Goal: Task Accomplishment & Management: Use online tool/utility

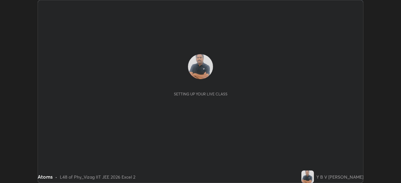
scroll to position [183, 401]
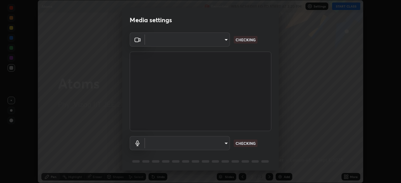
type input "fab681ba750bf75f06921e7f17ca069de0a3581fc79c581edb37af7783f8bcbb"
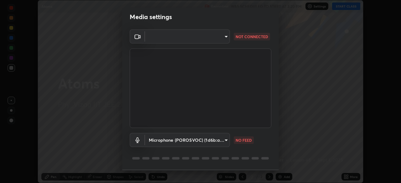
scroll to position [0, 0]
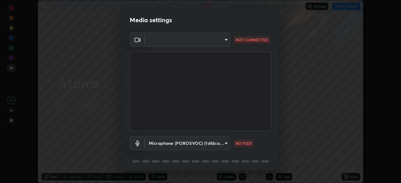
click at [225, 39] on body "Erase all Atoms Recording WAS SCHEDULED TO START AT 3:20 PM Settings START CLAS…" at bounding box center [200, 91] width 401 height 183
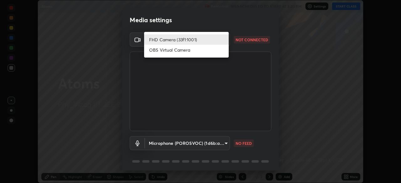
click at [215, 41] on li "FHD Camera (33f1:1001)" at bounding box center [186, 39] width 85 height 10
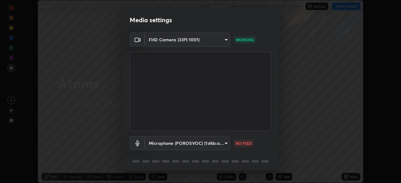
click at [223, 144] on body "Erase all Atoms Recording WAS SCHEDULED TO START AT 3:20 PM Settings START CLAS…" at bounding box center [200, 91] width 401 height 183
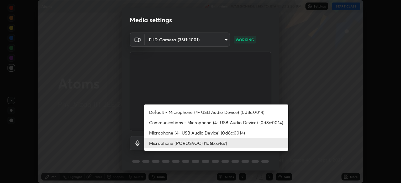
click at [222, 110] on li "Default - Microphone (4- USB Audio Device) (0d8c:0014)" at bounding box center [216, 112] width 144 height 10
type input "default"
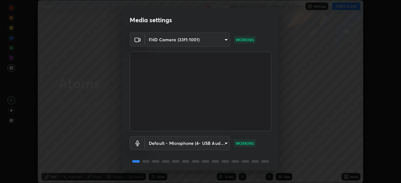
scroll to position [22, 0]
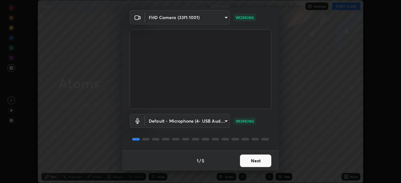
click at [250, 162] on button "Next" at bounding box center [255, 161] width 31 height 13
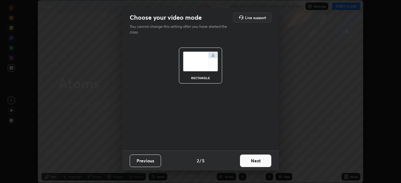
click at [254, 161] on button "Next" at bounding box center [255, 161] width 31 height 13
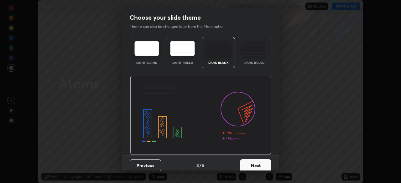
click at [259, 58] on div "Dark Ruled" at bounding box center [254, 52] width 33 height 31
click at [253, 163] on button "Next" at bounding box center [255, 166] width 31 height 13
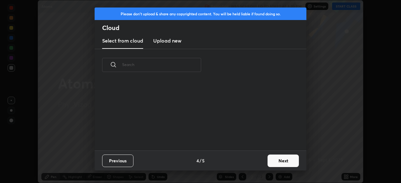
scroll to position [70, 201]
click at [279, 158] on button "Next" at bounding box center [283, 161] width 31 height 13
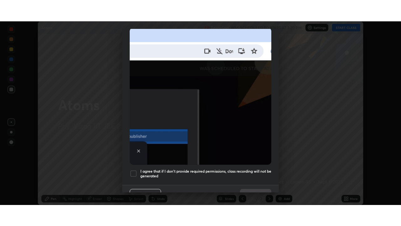
scroll to position [150, 0]
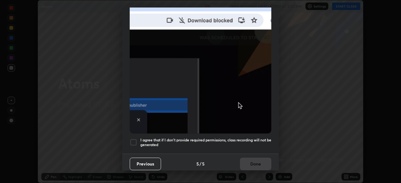
click at [135, 139] on div at bounding box center [134, 143] width 8 height 8
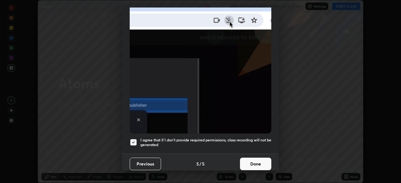
click at [253, 158] on button "Done" at bounding box center [255, 164] width 31 height 13
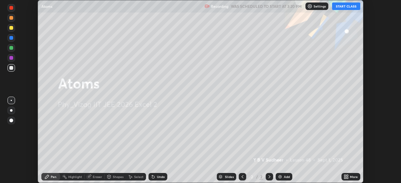
click at [282, 175] on img at bounding box center [280, 177] width 5 height 5
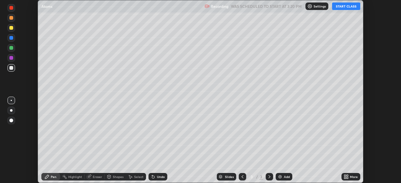
click at [346, 175] on icon at bounding box center [345, 176] width 2 height 2
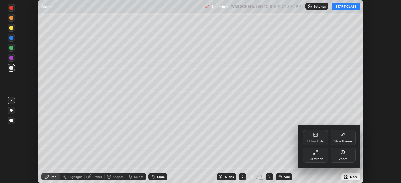
click at [316, 155] on icon at bounding box center [315, 152] width 5 height 5
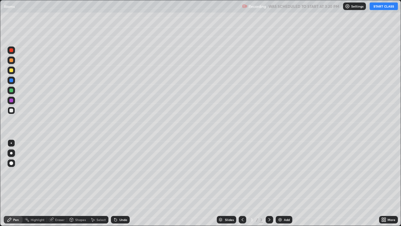
scroll to position [226, 401]
click at [379, 8] on button "START CLASS" at bounding box center [384, 7] width 28 height 8
click at [14, 154] on div at bounding box center [12, 153] width 8 height 8
click at [358, 10] on div "Settings" at bounding box center [357, 7] width 23 height 8
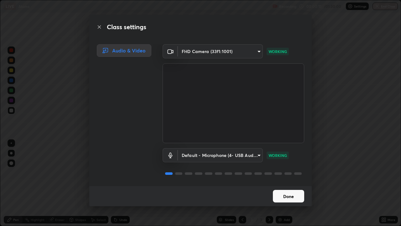
click at [293, 183] on button "Done" at bounding box center [288, 196] width 31 height 13
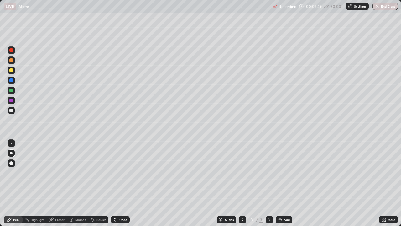
click at [12, 69] on div at bounding box center [11, 70] width 4 height 4
click at [12, 112] on div at bounding box center [11, 110] width 4 height 4
click at [77, 183] on div "Shapes" at bounding box center [80, 219] width 11 height 3
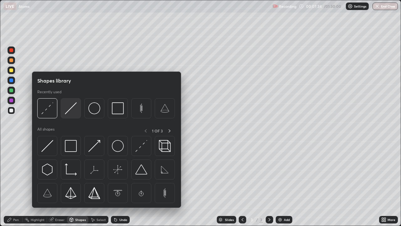
click at [72, 111] on img at bounding box center [71, 108] width 12 height 12
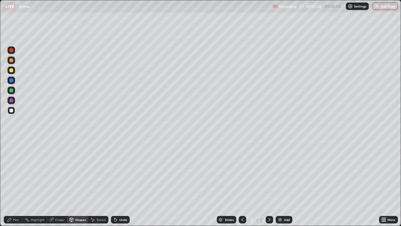
click at [13, 103] on div at bounding box center [12, 101] width 8 height 8
click at [13, 183] on div "Pen" at bounding box center [13, 220] width 19 height 8
click at [13, 70] on div at bounding box center [12, 70] width 8 height 8
click at [114, 183] on icon at bounding box center [114, 218] width 1 height 1
click at [279, 183] on img at bounding box center [280, 219] width 5 height 5
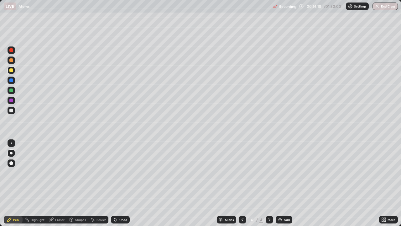
click at [14, 111] on div at bounding box center [12, 111] width 8 height 8
click at [119, 183] on div "Undo" at bounding box center [123, 219] width 8 height 3
click at [77, 183] on div "Shapes" at bounding box center [80, 219] width 11 height 3
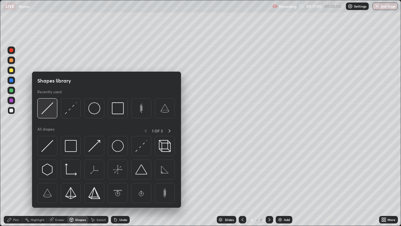
click at [48, 109] on img at bounding box center [47, 108] width 12 height 12
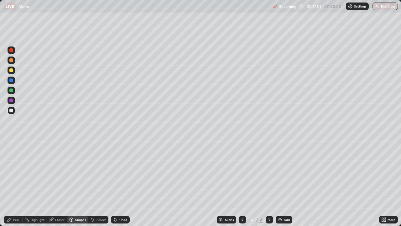
click at [13, 92] on div at bounding box center [11, 90] width 4 height 4
click at [120, 183] on div "Undo" at bounding box center [123, 219] width 8 height 3
click at [118, 183] on div "Undo" at bounding box center [120, 220] width 19 height 8
click at [13, 183] on div "Pen" at bounding box center [16, 219] width 6 height 3
click at [11, 50] on div at bounding box center [11, 50] width 4 height 4
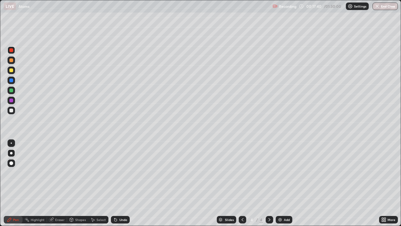
click at [79, 183] on div "Shapes" at bounding box center [80, 219] width 11 height 3
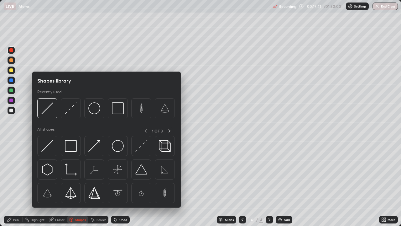
click at [50, 149] on img at bounding box center [47, 146] width 12 height 12
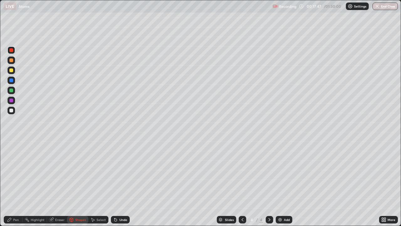
click at [14, 183] on div "Pen" at bounding box center [13, 220] width 19 height 8
click at [14, 71] on div at bounding box center [12, 70] width 8 height 8
click at [58, 183] on div "Eraser" at bounding box center [57, 220] width 20 height 8
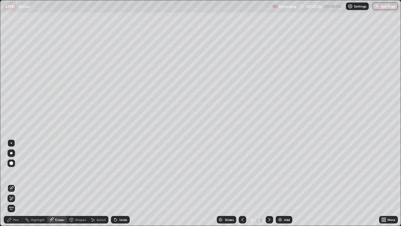
click at [15, 183] on div "Pen" at bounding box center [13, 220] width 19 height 8
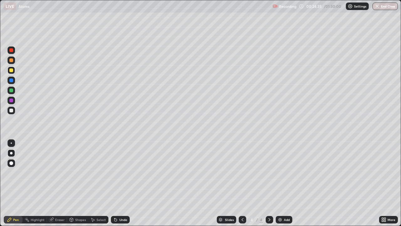
click at [280, 183] on img at bounding box center [280, 219] width 5 height 5
click at [117, 183] on icon at bounding box center [115, 219] width 5 height 5
click at [120, 183] on div "Undo" at bounding box center [120, 220] width 19 height 8
click at [280, 183] on img at bounding box center [280, 219] width 5 height 5
click at [12, 110] on div at bounding box center [11, 110] width 4 height 4
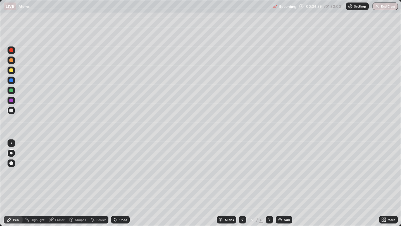
click at [120, 183] on div "Undo" at bounding box center [123, 219] width 8 height 3
click at [116, 183] on icon at bounding box center [115, 219] width 3 height 3
click at [279, 183] on img at bounding box center [280, 219] width 5 height 5
click at [12, 70] on div at bounding box center [11, 70] width 4 height 4
click at [120, 183] on div "Undo" at bounding box center [123, 219] width 8 height 3
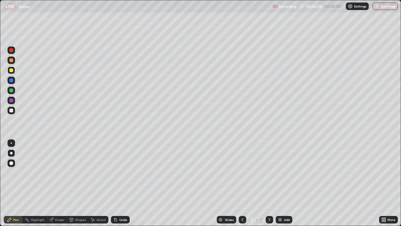
click at [122, 183] on div "Undo" at bounding box center [123, 219] width 8 height 3
click at [59, 183] on div "Eraser" at bounding box center [57, 220] width 20 height 8
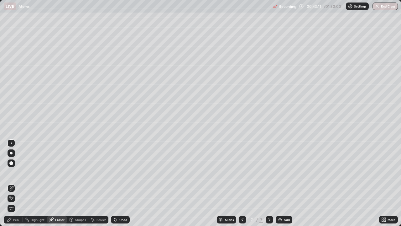
click at [12, 183] on icon at bounding box center [11, 197] width 3 height 3
click at [17, 183] on div "Pen" at bounding box center [13, 220] width 19 height 8
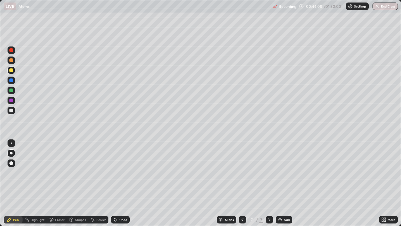
click at [120, 183] on div "Undo" at bounding box center [120, 220] width 19 height 8
click at [75, 183] on div "Shapes" at bounding box center [77, 220] width 21 height 8
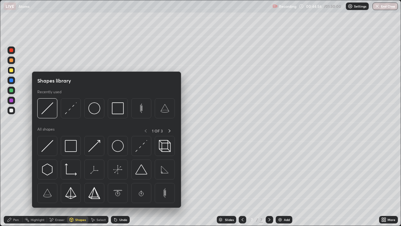
click at [55, 183] on div "Eraser" at bounding box center [59, 219] width 9 height 3
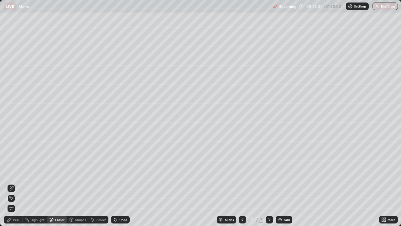
click at [15, 183] on div "Pen" at bounding box center [16, 219] width 6 height 3
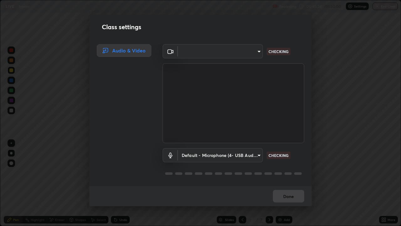
click at [346, 52] on div "Class settings Audio & Video ​ fab681ba750bf75f06921e7f17ca069de0a3581fc79c581e…" at bounding box center [200, 113] width 401 height 226
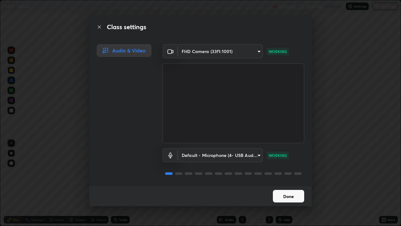
click at [295, 183] on button "Done" at bounding box center [288, 196] width 31 height 13
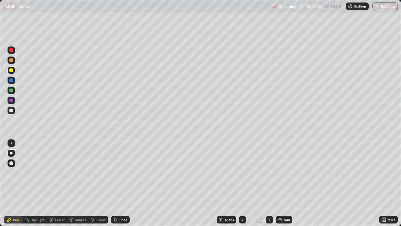
click at [57, 183] on div "Eraser" at bounding box center [59, 219] width 9 height 3
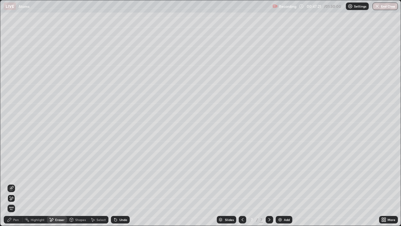
click at [14, 183] on div at bounding box center [12, 188] width 8 height 8
click at [15, 183] on div "Pen" at bounding box center [13, 220] width 19 height 8
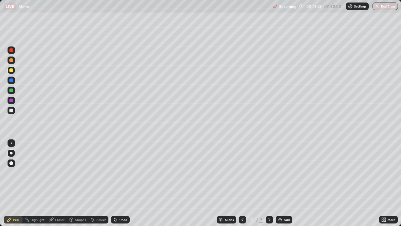
click at [77, 183] on div "Shapes" at bounding box center [80, 219] width 11 height 3
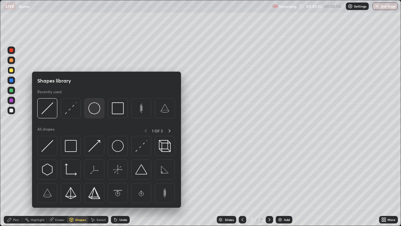
click at [96, 106] on img at bounding box center [94, 108] width 12 height 12
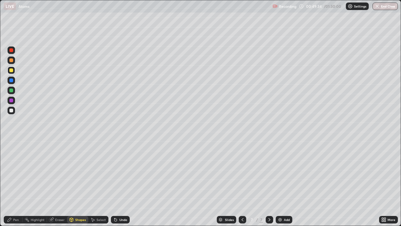
click at [11, 110] on div at bounding box center [11, 110] width 4 height 4
click at [10, 183] on icon at bounding box center [10, 219] width 4 height 4
click at [279, 183] on img at bounding box center [280, 219] width 5 height 5
click at [74, 183] on div "Shapes" at bounding box center [77, 220] width 21 height 8
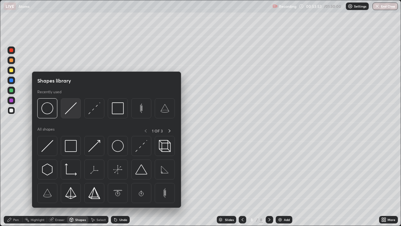
click at [72, 106] on img at bounding box center [71, 108] width 12 height 12
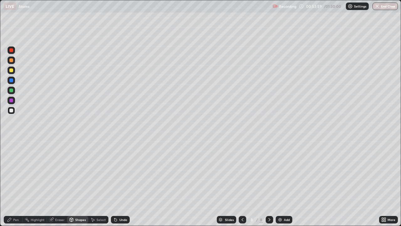
click at [13, 99] on div at bounding box center [12, 101] width 8 height 8
click at [77, 183] on div "Shapes" at bounding box center [80, 219] width 11 height 3
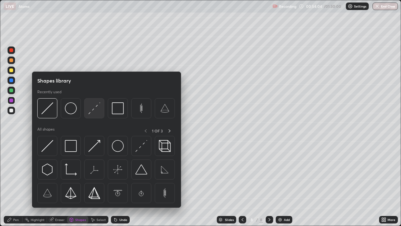
click at [96, 109] on img at bounding box center [94, 108] width 12 height 12
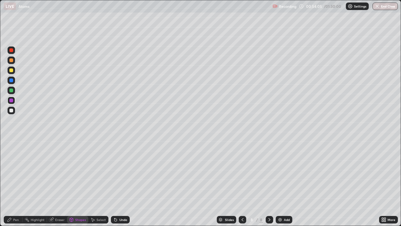
click at [12, 91] on div at bounding box center [11, 90] width 4 height 4
click at [12, 183] on div "Pen" at bounding box center [13, 220] width 19 height 8
click at [13, 61] on div at bounding box center [11, 60] width 4 height 4
click at [78, 183] on div "Shapes" at bounding box center [80, 219] width 11 height 3
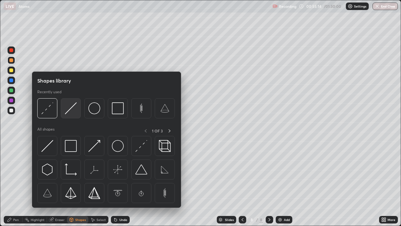
click at [74, 110] on img at bounding box center [71, 108] width 12 height 12
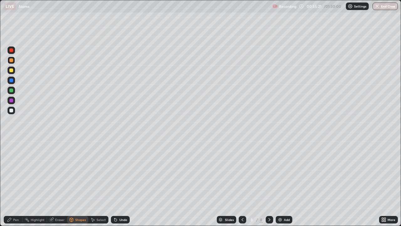
click at [15, 110] on div at bounding box center [12, 111] width 8 height 8
click at [13, 183] on div "Pen" at bounding box center [13, 220] width 19 height 8
click at [281, 183] on img at bounding box center [280, 219] width 5 height 5
click at [116, 183] on icon at bounding box center [115, 219] width 5 height 5
click at [115, 183] on icon at bounding box center [115, 219] width 3 height 3
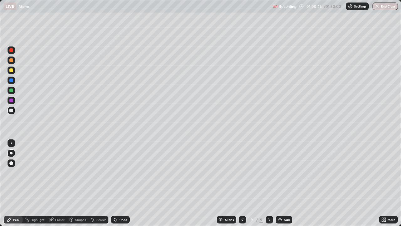
click at [120, 183] on div "Undo" at bounding box center [120, 220] width 19 height 8
click at [122, 183] on div "Undo" at bounding box center [123, 219] width 8 height 3
click at [278, 183] on img at bounding box center [280, 219] width 5 height 5
click at [13, 70] on div at bounding box center [11, 70] width 4 height 4
click at [60, 183] on div "Eraser" at bounding box center [57, 220] width 20 height 8
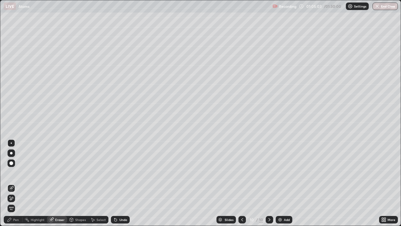
click at [13, 183] on icon at bounding box center [11, 197] width 3 height 3
click at [16, 183] on div "Pen" at bounding box center [16, 219] width 6 height 3
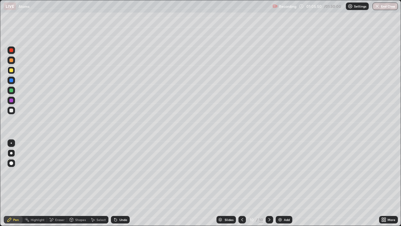
click at [57, 183] on div "Eraser" at bounding box center [59, 219] width 9 height 3
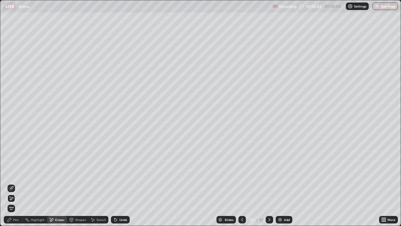
click at [15, 183] on div "Pen" at bounding box center [16, 219] width 6 height 3
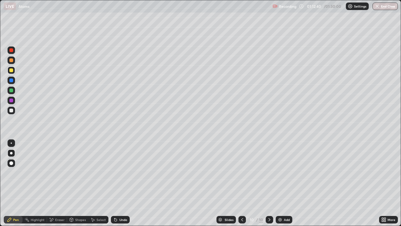
click at [280, 183] on img at bounding box center [280, 219] width 5 height 5
click at [120, 183] on div "Undo" at bounding box center [123, 219] width 8 height 3
click at [282, 183] on div "Add" at bounding box center [284, 220] width 17 height 8
click at [281, 183] on img at bounding box center [280, 219] width 5 height 5
click at [80, 183] on div "Shapes" at bounding box center [77, 220] width 21 height 8
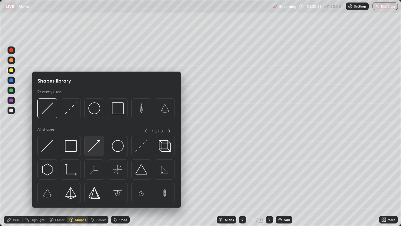
click at [94, 144] on img at bounding box center [94, 146] width 12 height 12
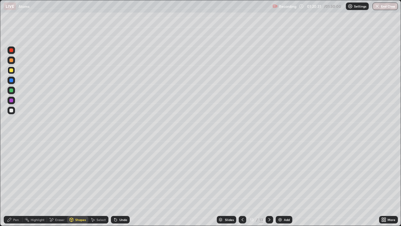
click at [13, 100] on div at bounding box center [11, 100] width 4 height 4
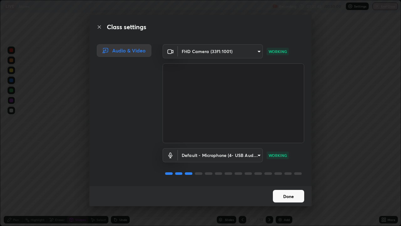
click at [291, 183] on button "Done" at bounding box center [288, 196] width 31 height 13
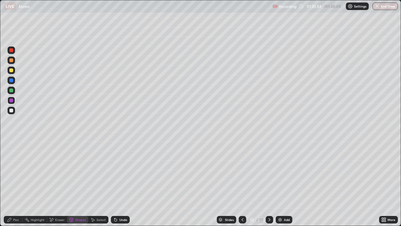
click at [17, 183] on div "Pen" at bounding box center [16, 219] width 6 height 3
click at [11, 71] on div at bounding box center [11, 70] width 4 height 4
click at [121, 183] on div "Undo" at bounding box center [120, 220] width 19 height 8
click at [12, 110] on div at bounding box center [11, 110] width 4 height 4
click at [121, 183] on div "Undo" at bounding box center [120, 220] width 19 height 8
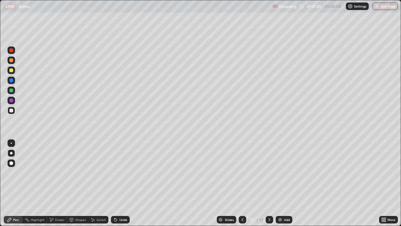
click at [77, 183] on div "Shapes" at bounding box center [80, 219] width 11 height 3
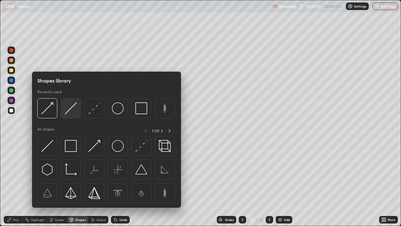
click at [72, 108] on img at bounding box center [71, 108] width 12 height 12
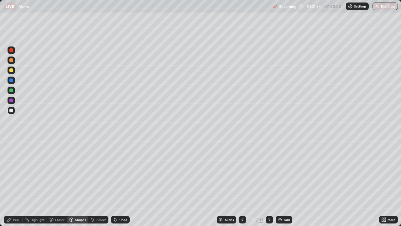
click at [14, 183] on div "Pen" at bounding box center [13, 220] width 19 height 8
click at [12, 50] on div at bounding box center [11, 50] width 4 height 4
click at [119, 183] on div "Undo" at bounding box center [120, 220] width 19 height 8
click at [12, 60] on div at bounding box center [11, 60] width 4 height 4
click at [120, 183] on div "Undo" at bounding box center [123, 219] width 8 height 3
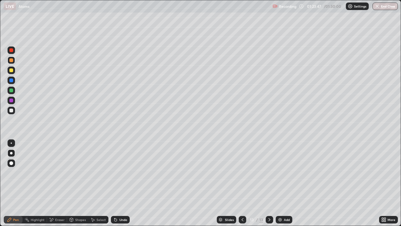
click at [78, 183] on div "Shapes" at bounding box center [80, 219] width 11 height 3
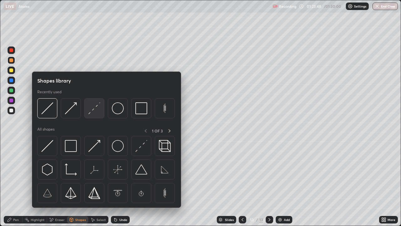
click at [91, 108] on img at bounding box center [94, 108] width 12 height 12
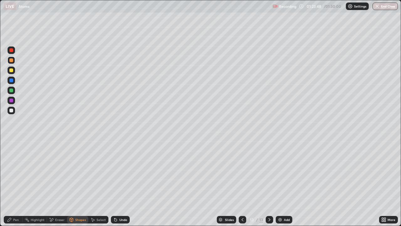
click at [12, 81] on div at bounding box center [11, 80] width 4 height 4
click at [16, 183] on div "Pen" at bounding box center [16, 219] width 6 height 3
click at [14, 71] on div at bounding box center [12, 70] width 8 height 8
click at [119, 183] on div "Undo" at bounding box center [123, 219] width 8 height 3
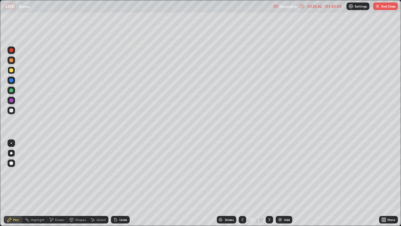
click at [60, 183] on div "Eraser" at bounding box center [59, 219] width 9 height 3
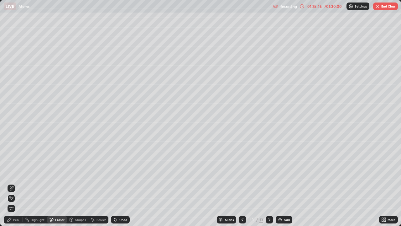
click at [122, 183] on div "Undo" at bounding box center [123, 219] width 8 height 3
click at [13, 183] on icon at bounding box center [11, 187] width 3 height 3
click at [13, 183] on div "Pen" at bounding box center [16, 219] width 6 height 3
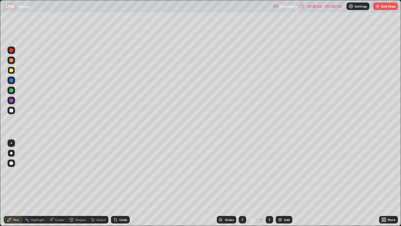
click at [12, 110] on div at bounding box center [11, 110] width 4 height 4
click at [119, 183] on div "Undo" at bounding box center [123, 219] width 8 height 3
click at [120, 183] on div "Undo" at bounding box center [123, 219] width 8 height 3
click at [60, 183] on div "Eraser" at bounding box center [59, 219] width 9 height 3
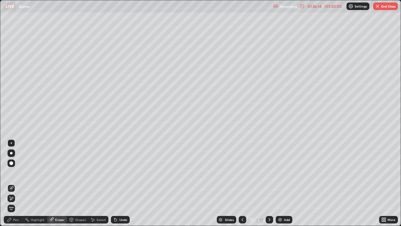
click at [16, 183] on div "Pen" at bounding box center [16, 219] width 6 height 3
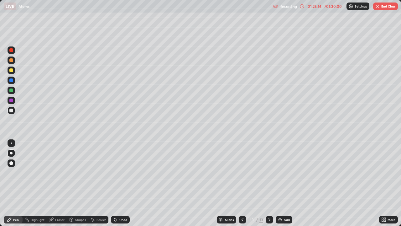
click at [13, 52] on div at bounding box center [11, 50] width 4 height 4
click at [14, 111] on div at bounding box center [12, 111] width 8 height 8
click at [384, 8] on button "End Class" at bounding box center [385, 7] width 25 height 8
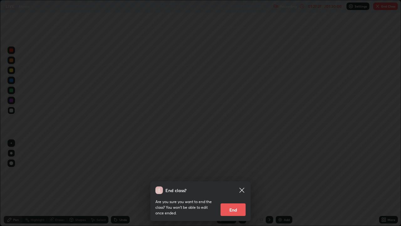
click at [233, 183] on button "End" at bounding box center [233, 209] width 25 height 13
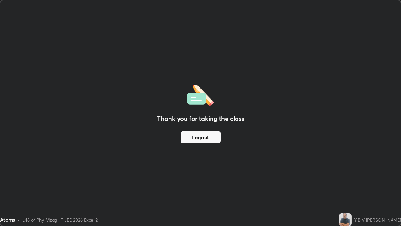
click at [198, 138] on button "Logout" at bounding box center [201, 137] width 40 height 13
